Goal: Find contact information: Find contact information

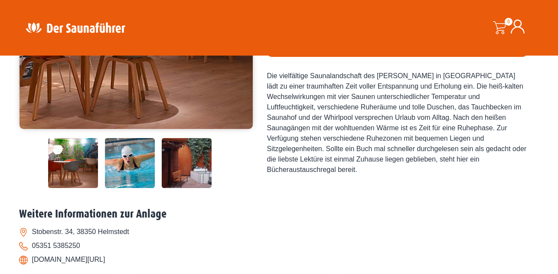
scroll to position [217, 0]
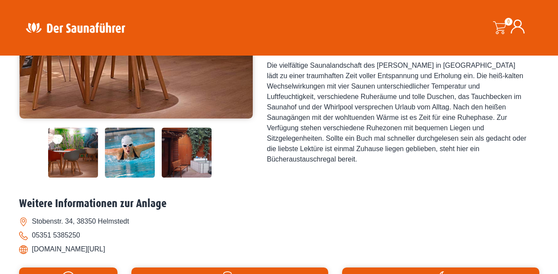
click at [58, 249] on li "[DOMAIN_NAME][URL]" at bounding box center [279, 249] width 520 height 14
click at [91, 248] on li "[DOMAIN_NAME][URL]" at bounding box center [279, 249] width 520 height 14
drag, startPoint x: 87, startPoint y: 248, endPoint x: 33, endPoint y: 250, distance: 54.3
click at [33, 250] on li "[DOMAIN_NAME][URL]" at bounding box center [279, 249] width 520 height 14
copy li "[DOMAIN_NAME]"
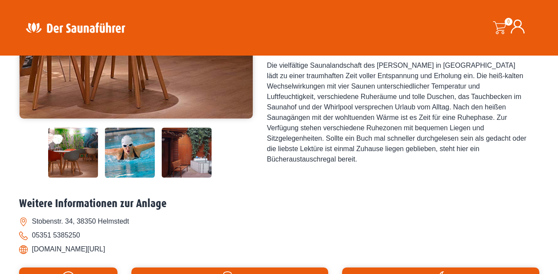
click at [238, 228] on li "05351 5385250" at bounding box center [279, 235] width 520 height 14
drag, startPoint x: 87, startPoint y: 246, endPoint x: 34, endPoint y: 248, distance: 52.9
click at [32, 248] on li "[DOMAIN_NAME][URL]" at bounding box center [279, 249] width 520 height 14
